Goal: Information Seeking & Learning: Learn about a topic

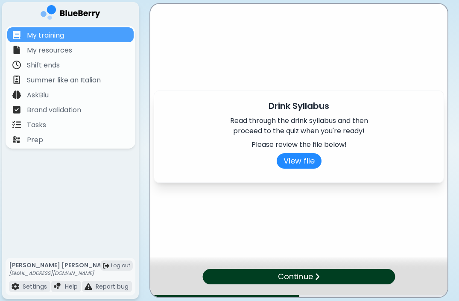
click at [330, 278] on div "Continue" at bounding box center [299, 276] width 193 height 15
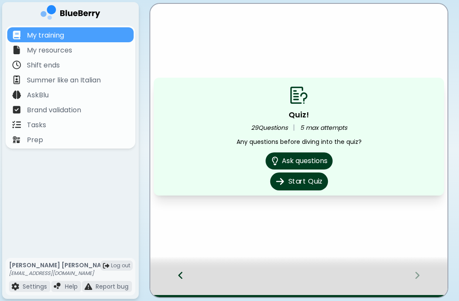
click at [312, 184] on button "Start Quiz" at bounding box center [299, 181] width 58 height 18
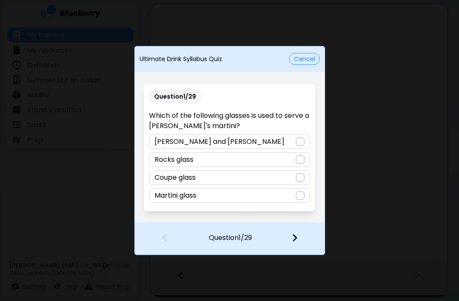
click at [303, 146] on div at bounding box center [300, 141] width 9 height 9
click at [297, 240] on img at bounding box center [295, 237] width 6 height 9
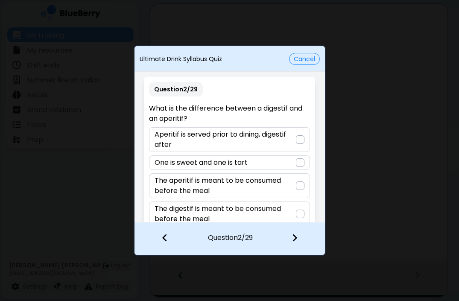
scroll to position [16, 0]
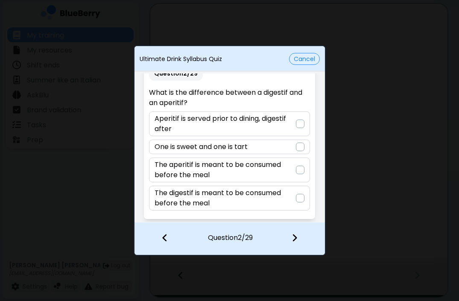
click at [304, 61] on button "Cancel" at bounding box center [304, 59] width 31 height 12
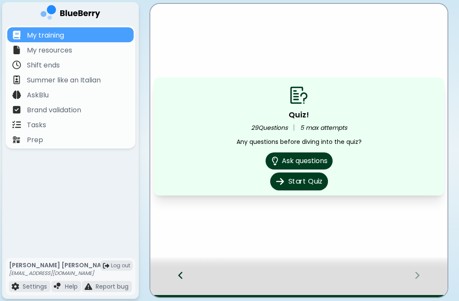
click at [298, 184] on button "Start Quiz" at bounding box center [299, 181] width 58 height 18
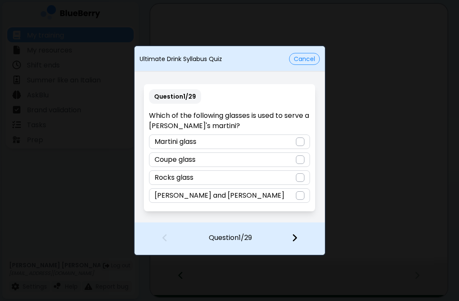
click at [283, 141] on div "Martini glass" at bounding box center [229, 141] width 161 height 15
click at [292, 196] on div "[PERSON_NAME] and [PERSON_NAME]" at bounding box center [229, 195] width 161 height 15
click at [297, 246] on div at bounding box center [299, 239] width 50 height 32
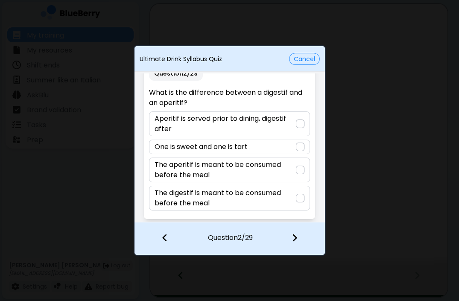
click at [274, 126] on p "Aperitif is served prior to dining, digestif after" at bounding box center [225, 124] width 141 height 20
click at [294, 238] on img at bounding box center [295, 237] width 6 height 9
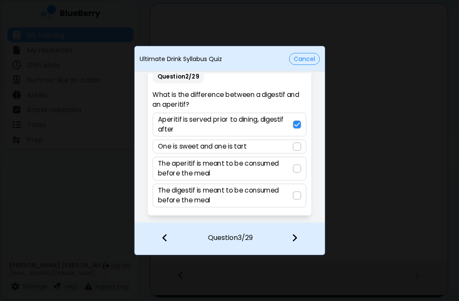
scroll to position [0, 0]
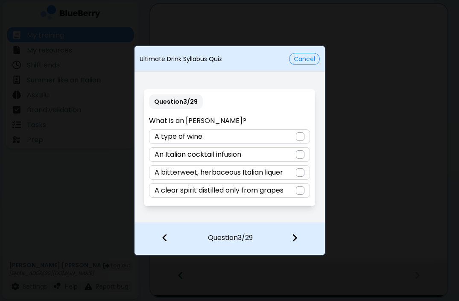
click at [283, 173] on p "A bitterweet, herbaceous Italian liquer" at bounding box center [219, 172] width 128 height 10
click at [293, 237] on img at bounding box center [295, 237] width 6 height 9
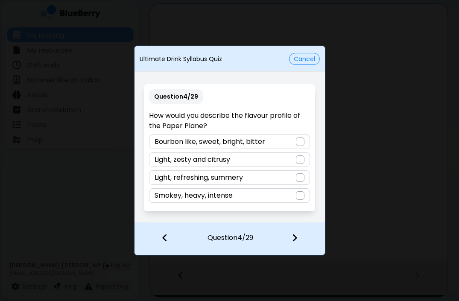
click at [282, 141] on div "Bourbon like, sweet, bright, bitter" at bounding box center [229, 141] width 161 height 15
click at [294, 241] on img at bounding box center [295, 237] width 6 height 9
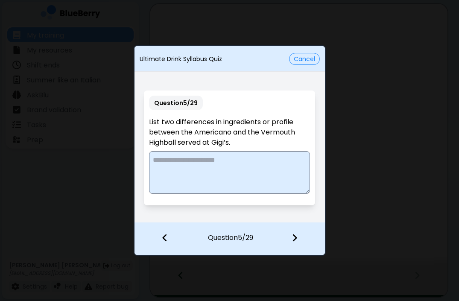
click at [235, 170] on textarea at bounding box center [229, 172] width 161 height 43
type textarea "*"
click at [291, 243] on div at bounding box center [299, 239] width 50 height 32
click at [162, 238] on img at bounding box center [165, 237] width 6 height 9
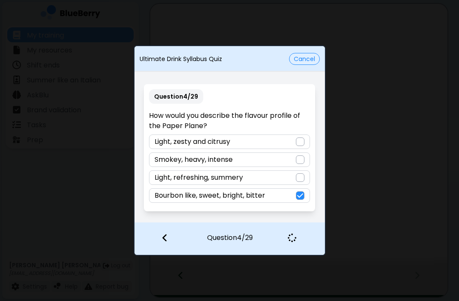
click at [301, 61] on button "Cancel" at bounding box center [304, 59] width 31 height 12
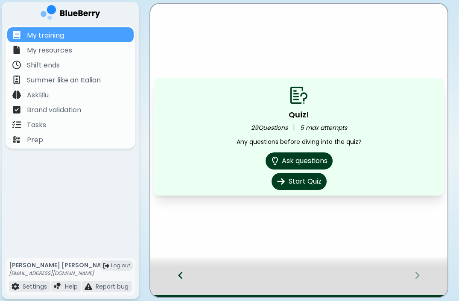
click at [450, 195] on main "Quiz! 29 Questions | 5 max attempts Any questions before diving into the quiz? …" at bounding box center [229, 150] width 459 height 301
click at [304, 183] on button "Start Quiz" at bounding box center [299, 181] width 58 height 18
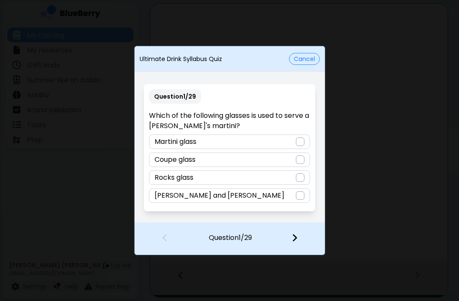
click at [301, 199] on div at bounding box center [300, 195] width 9 height 9
click at [297, 240] on div at bounding box center [299, 239] width 50 height 32
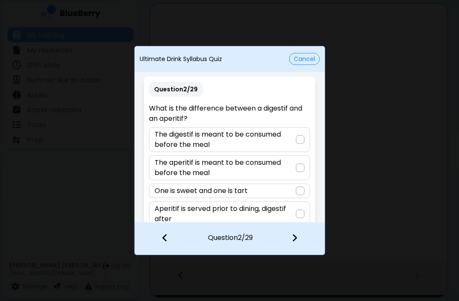
scroll to position [16, 0]
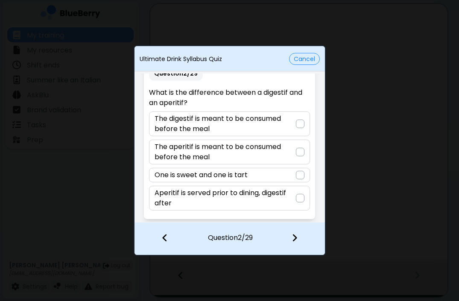
click at [289, 194] on p "Aperitif is served prior to dining, digestif after" at bounding box center [225, 198] width 141 height 20
click at [292, 237] on img at bounding box center [295, 237] width 6 height 9
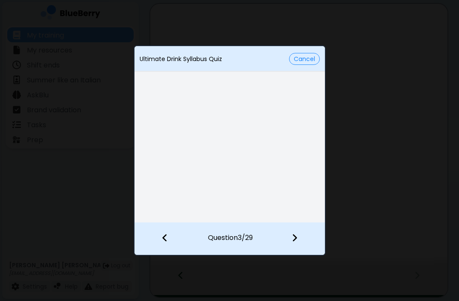
scroll to position [0, 0]
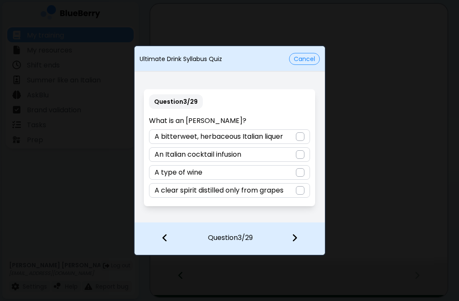
click at [294, 136] on div "A bitterweet, herbaceous Italian liquer" at bounding box center [229, 136] width 161 height 15
click at [293, 242] on img at bounding box center [295, 237] width 6 height 9
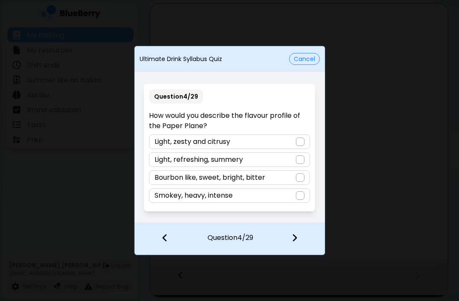
click at [268, 180] on div "Bourbon like, sweet, bright, bitter" at bounding box center [229, 177] width 161 height 15
click at [292, 239] on img at bounding box center [295, 237] width 6 height 9
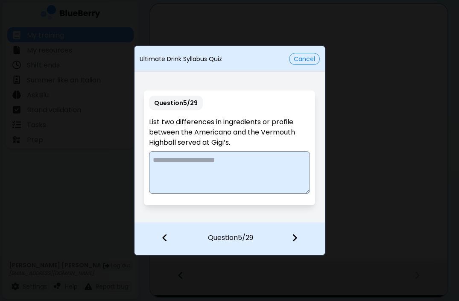
click at [235, 168] on textarea at bounding box center [229, 172] width 161 height 43
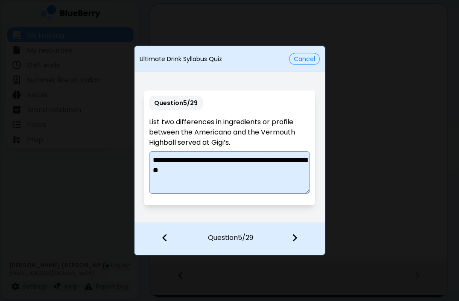
click at [237, 160] on textarea "**********" at bounding box center [229, 172] width 161 height 43
click at [286, 172] on textarea "**********" at bounding box center [229, 172] width 161 height 43
type textarea "**********"
click at [295, 240] on img at bounding box center [295, 237] width 6 height 9
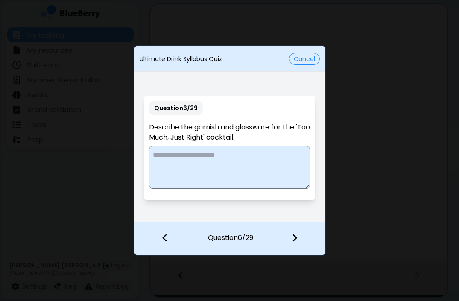
click at [239, 160] on textarea at bounding box center [229, 167] width 161 height 43
type textarea "*"
type textarea "**********"
click at [292, 241] on img at bounding box center [295, 237] width 6 height 9
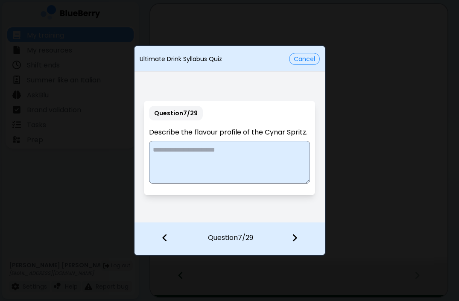
click at [237, 158] on textarea at bounding box center [229, 162] width 161 height 43
type textarea "*"
drag, startPoint x: 197, startPoint y: 151, endPoint x: 146, endPoint y: 152, distance: 51.2
click at [146, 152] on div "Question 7 / 29 Describe the flavour profile of the [PERSON_NAME]. *********" at bounding box center [229, 148] width 171 height 94
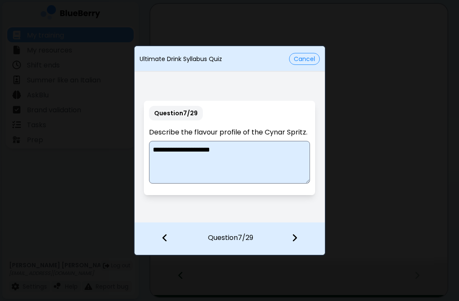
type textarea "**********"
click at [291, 237] on div at bounding box center [299, 239] width 50 height 32
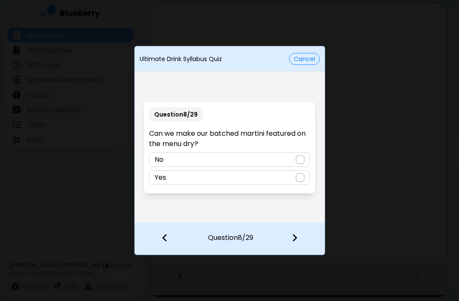
click at [304, 178] on div at bounding box center [300, 177] width 9 height 9
click at [294, 239] on img at bounding box center [295, 237] width 6 height 9
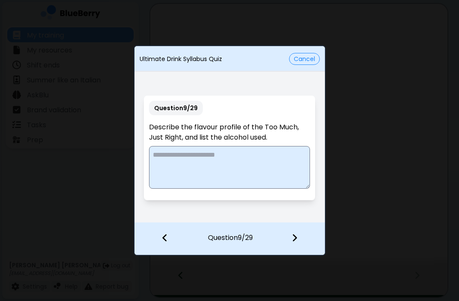
click at [241, 167] on textarea at bounding box center [229, 167] width 161 height 43
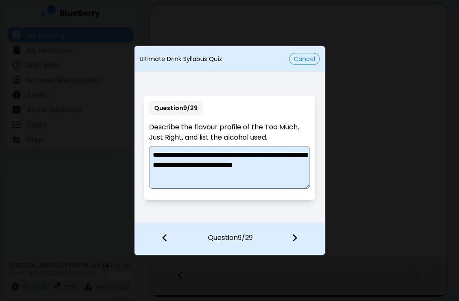
type textarea "**********"
click at [294, 237] on img at bounding box center [295, 237] width 6 height 9
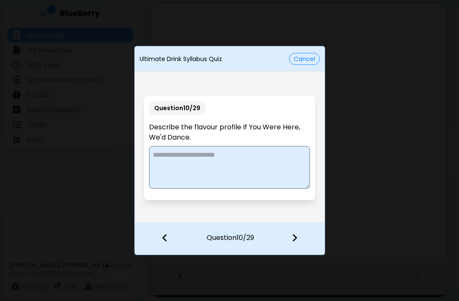
click at [227, 166] on textarea at bounding box center [229, 167] width 161 height 43
type textarea "*"
type textarea "**********"
click at [297, 239] on img at bounding box center [295, 237] width 6 height 9
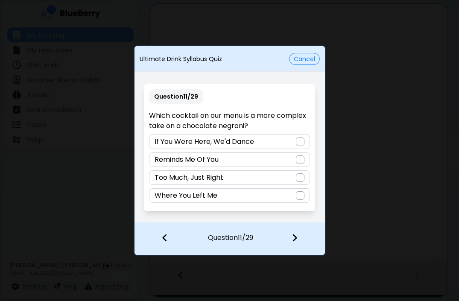
click at [293, 199] on div "Where You Left Me" at bounding box center [229, 195] width 161 height 15
click at [296, 240] on img at bounding box center [295, 237] width 6 height 9
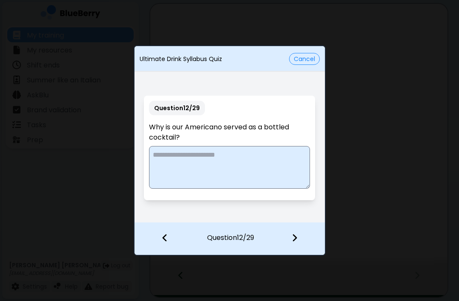
click at [227, 159] on textarea at bounding box center [229, 167] width 161 height 43
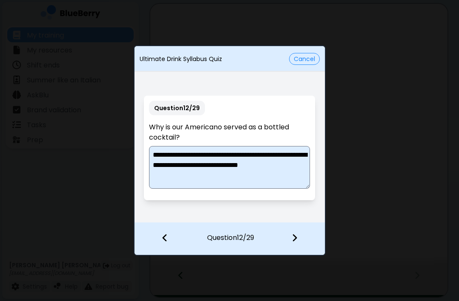
type textarea "**********"
click at [296, 238] on img at bounding box center [295, 237] width 6 height 9
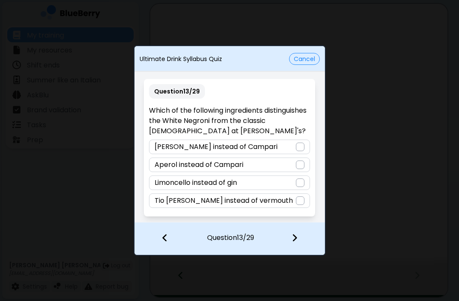
click at [296, 146] on div at bounding box center [300, 147] width 9 height 9
click at [295, 236] on img at bounding box center [295, 237] width 6 height 9
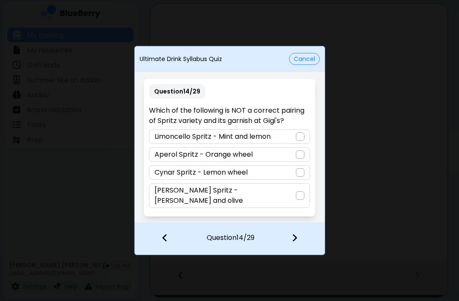
click at [300, 177] on div at bounding box center [300, 172] width 9 height 9
click at [295, 239] on img at bounding box center [295, 237] width 6 height 9
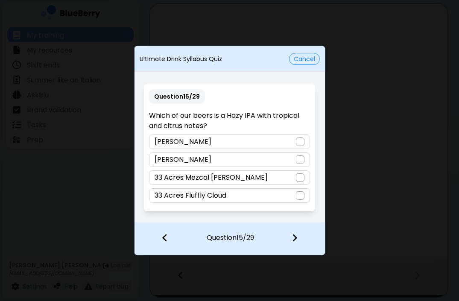
click at [297, 196] on div at bounding box center [300, 195] width 9 height 9
click at [298, 242] on div at bounding box center [299, 239] width 50 height 32
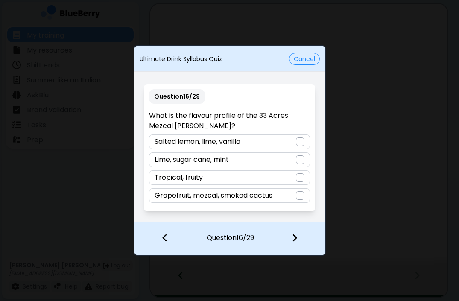
click at [292, 196] on div "Grapefruit, mezcal, smoked cactus" at bounding box center [229, 195] width 161 height 15
click at [293, 240] on img at bounding box center [295, 237] width 6 height 9
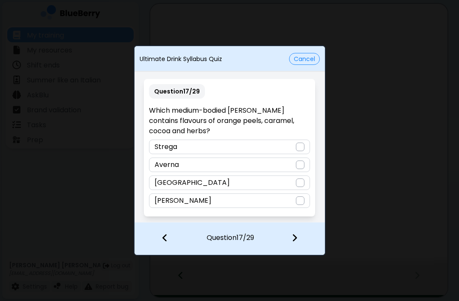
click at [246, 187] on div "[GEOGRAPHIC_DATA]" at bounding box center [229, 182] width 161 height 15
click at [295, 238] on img at bounding box center [295, 237] width 6 height 9
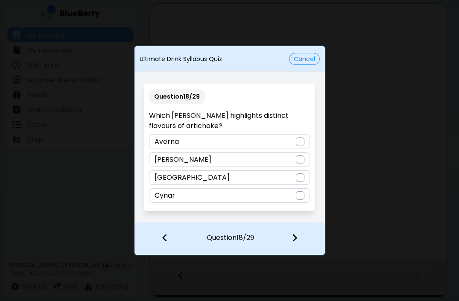
click at [245, 200] on div "Cynar" at bounding box center [229, 195] width 161 height 15
click at [295, 241] on img at bounding box center [295, 237] width 6 height 9
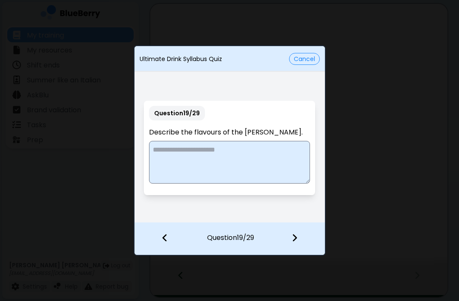
click at [246, 161] on textarea at bounding box center [229, 162] width 161 height 43
click at [217, 150] on textarea "**********" at bounding box center [229, 162] width 161 height 43
type textarea "**********"
click at [296, 238] on img at bounding box center [295, 237] width 6 height 9
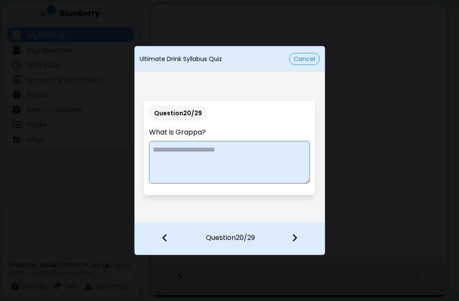
click at [217, 155] on textarea at bounding box center [229, 162] width 161 height 43
click at [282, 150] on textarea "**********" at bounding box center [229, 162] width 161 height 43
click at [267, 150] on textarea "**********" at bounding box center [229, 162] width 161 height 43
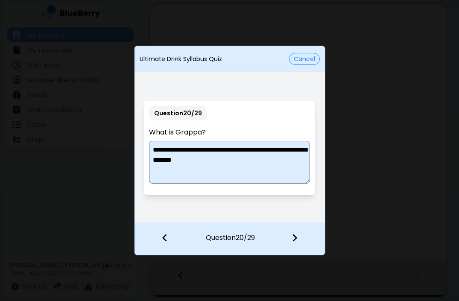
type textarea "**********"
click at [292, 231] on div at bounding box center [299, 239] width 50 height 32
